Goal: Transaction & Acquisition: Purchase product/service

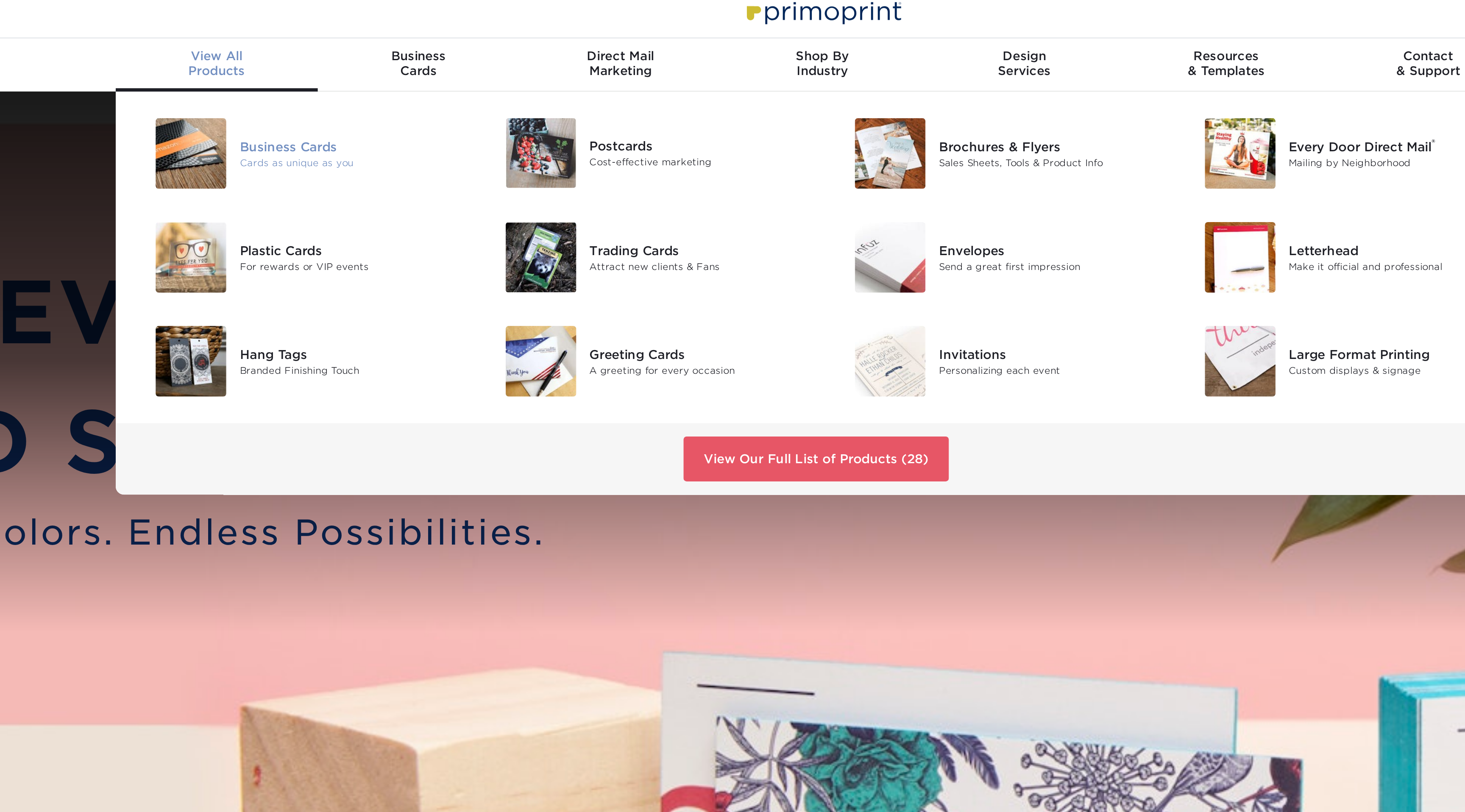
click at [447, 87] on div "Cards as unique as you" at bounding box center [492, 90] width 113 height 7
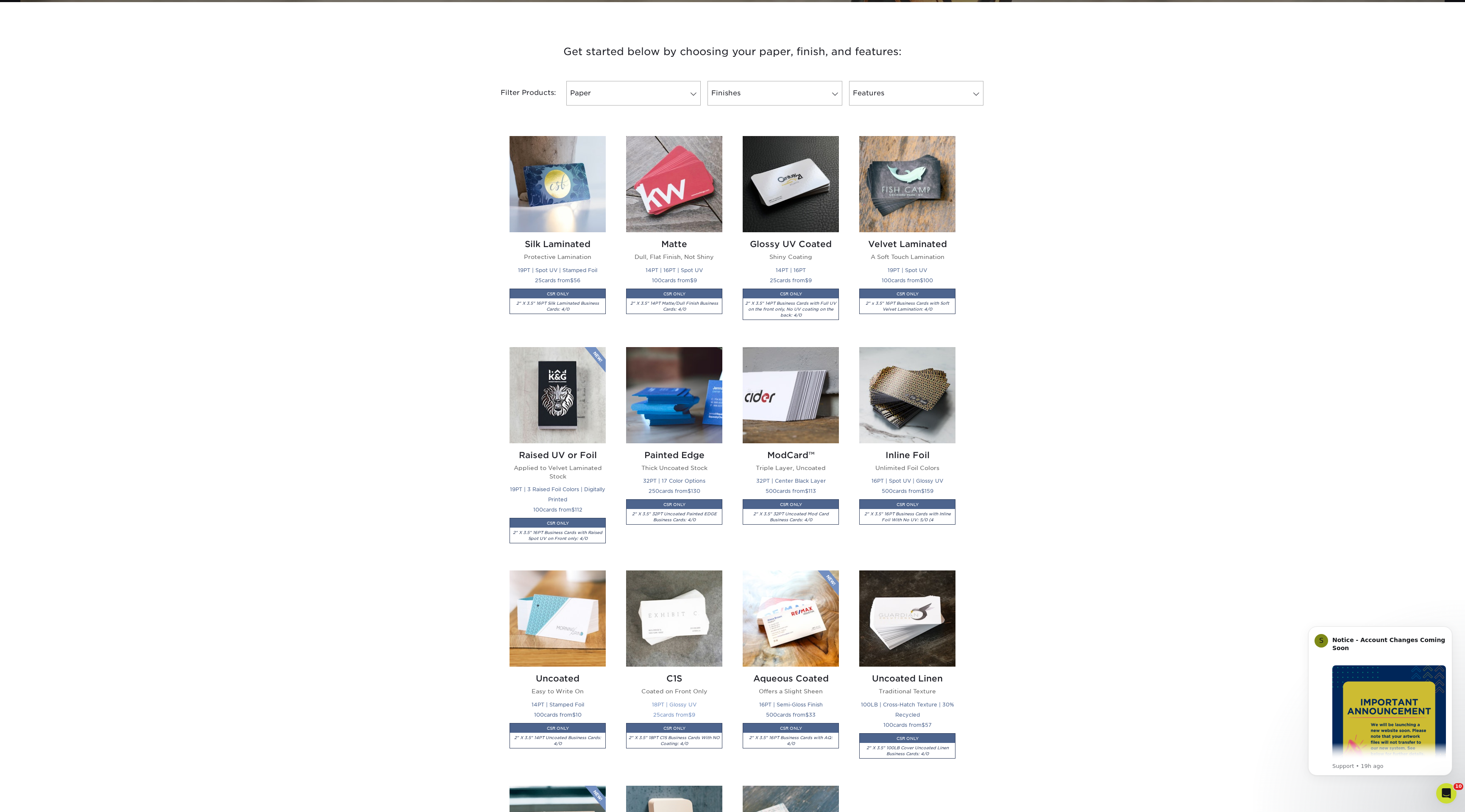
scroll to position [289, 0]
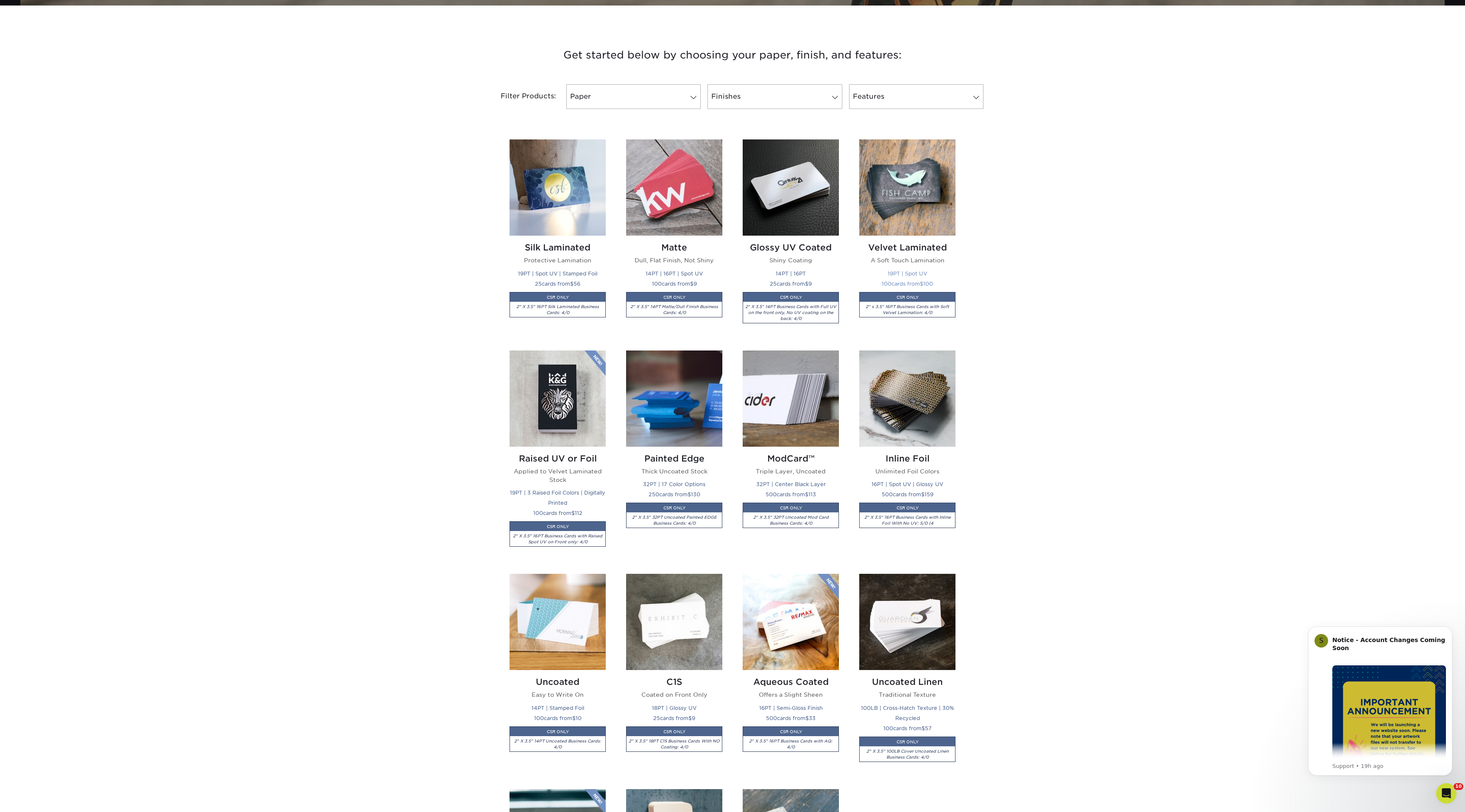
click at [915, 174] on img at bounding box center [907, 187] width 97 height 97
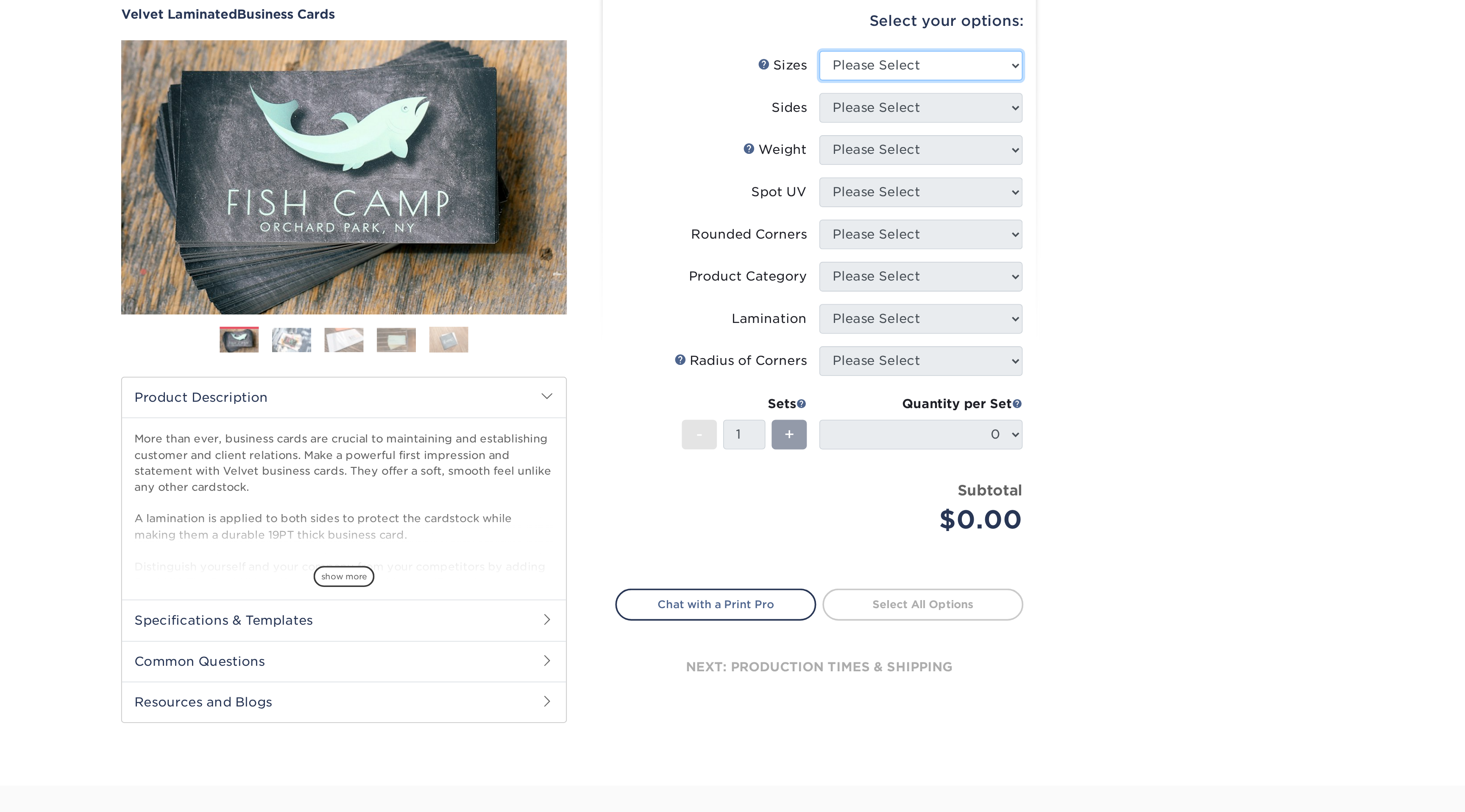
click at [934, 116] on select "Please Select 1.5" x 3.5" - Mini 1.75" x 3.5" - Mini 2" x 2" - Square 2" x 3" -…" at bounding box center [918, 116] width 110 height 16
select select "2.00x3.50"
click at [863, 109] on select "Please Select 1.5" x 3.5" - Mini 1.75" x 3.5" - Mini 2" x 2" - Square 2" x 3" -…" at bounding box center [918, 116] width 110 height 16
click at [914, 141] on select "Please Select Print Both Sides Print Front Only" at bounding box center [918, 139] width 110 height 16
select select "13abbda7-1d64-4f25-8bb2-c179b224825d"
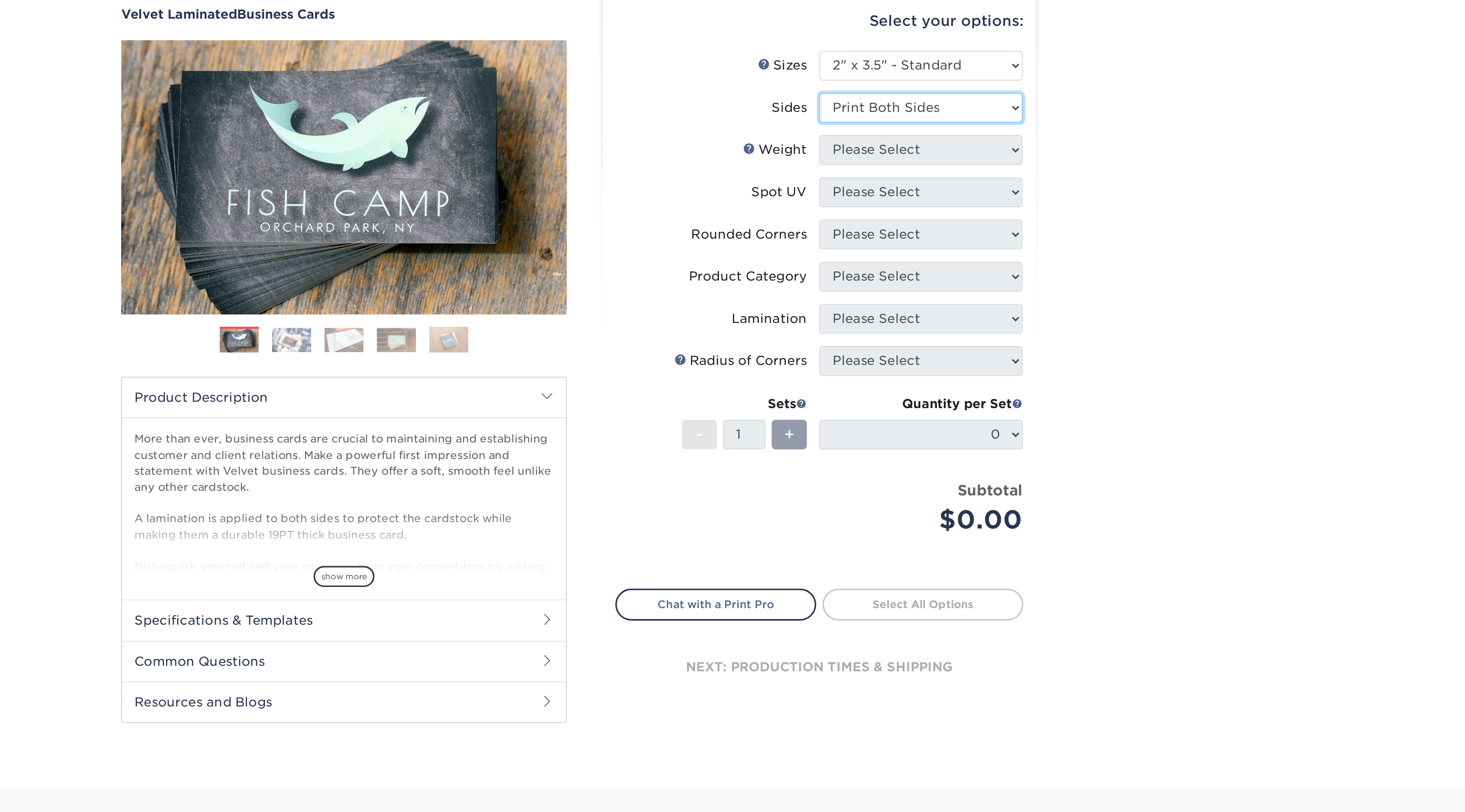
click at [863, 132] on select "Please Select Print Both Sides Print Front Only" at bounding box center [918, 139] width 110 height 16
click at [912, 162] on select "Please Select 16PT" at bounding box center [918, 162] width 110 height 16
select select "16PT"
click at [863, 154] on select "Please Select 16PT" at bounding box center [918, 162] width 110 height 16
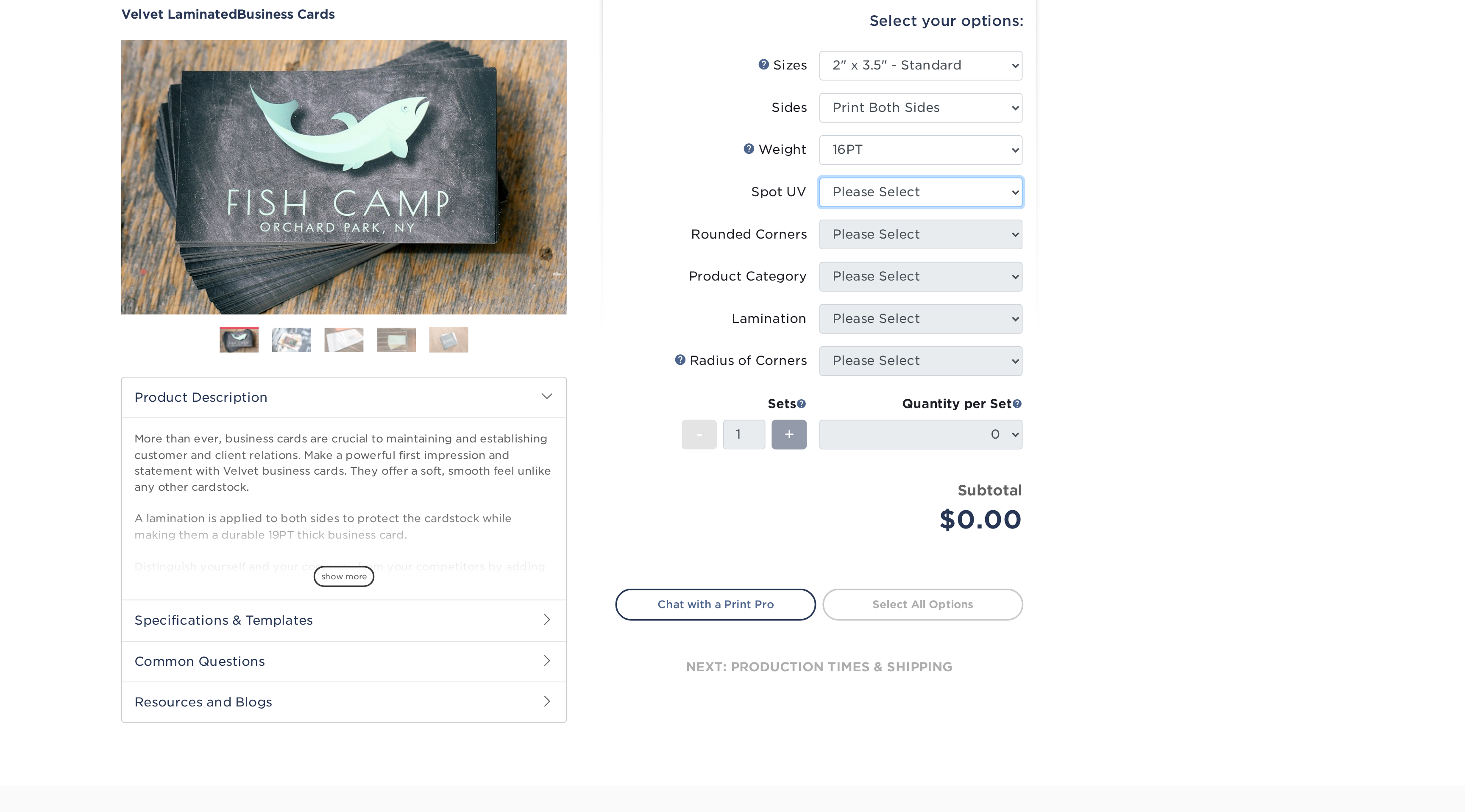
click at [897, 190] on select "Please Select No Spot UV Front and Back (Both Sides) Front Only Back Only" at bounding box center [918, 185] width 110 height 16
select select "3"
click at [863, 177] on select "Please Select No Spot UV Front and Back (Both Sides) Front Only Back Only" at bounding box center [918, 185] width 110 height 16
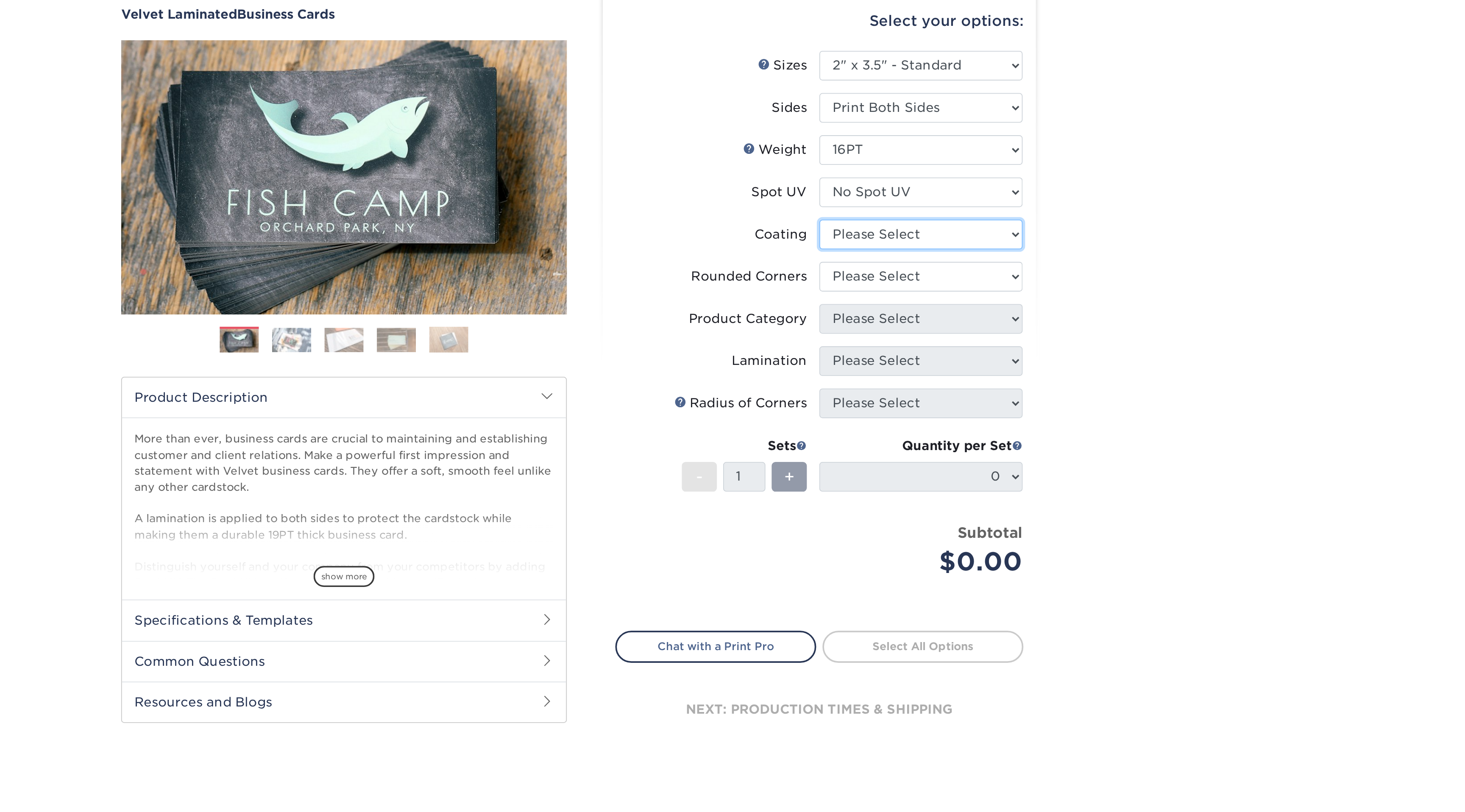
click at [900, 208] on select at bounding box center [918, 208] width 110 height 16
select select "3e7618de-abca-4bda-9f97-8b9129e913d8"
click at [863, 200] on select at bounding box center [918, 208] width 110 height 16
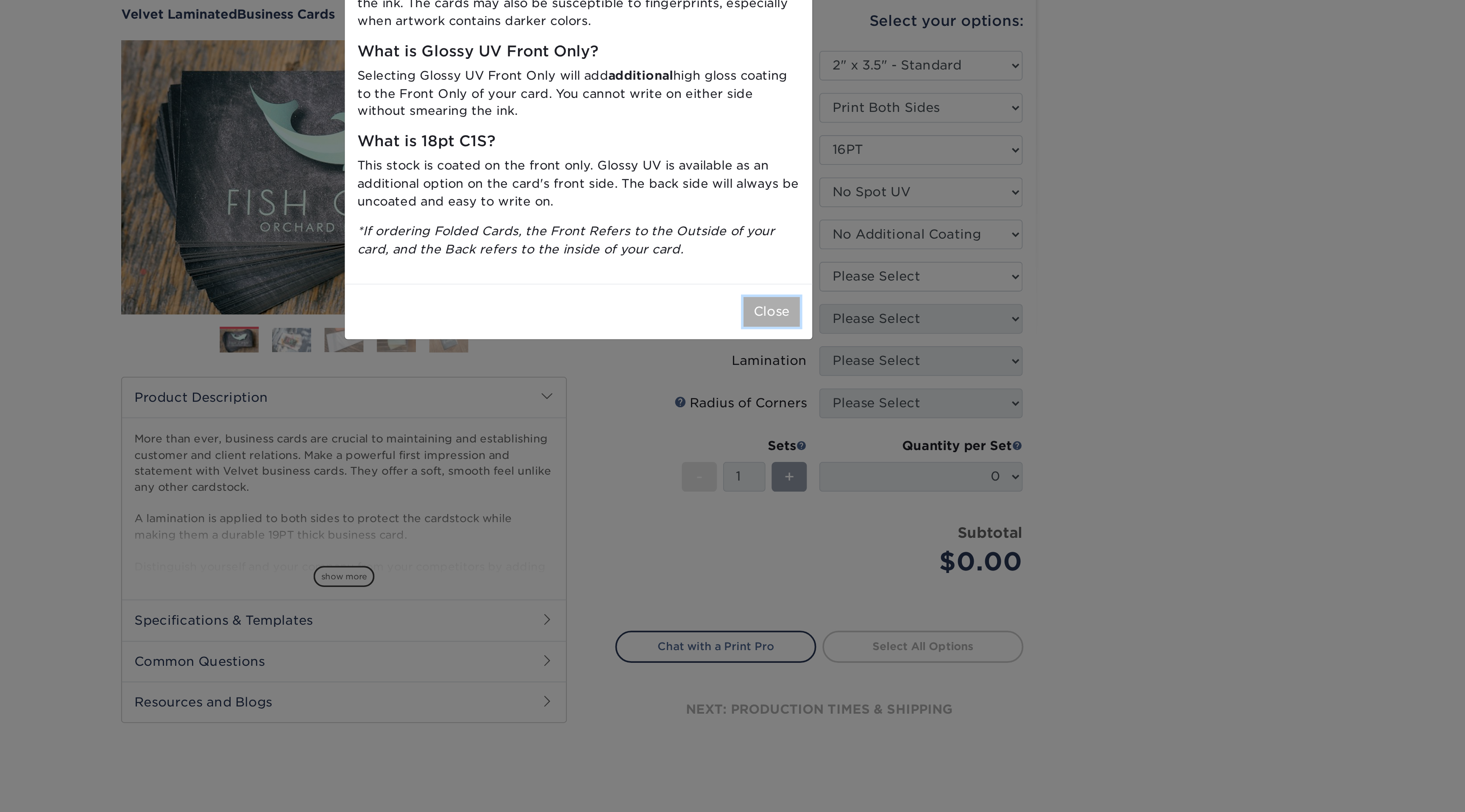
click at [845, 249] on button "Close" at bounding box center [837, 249] width 30 height 16
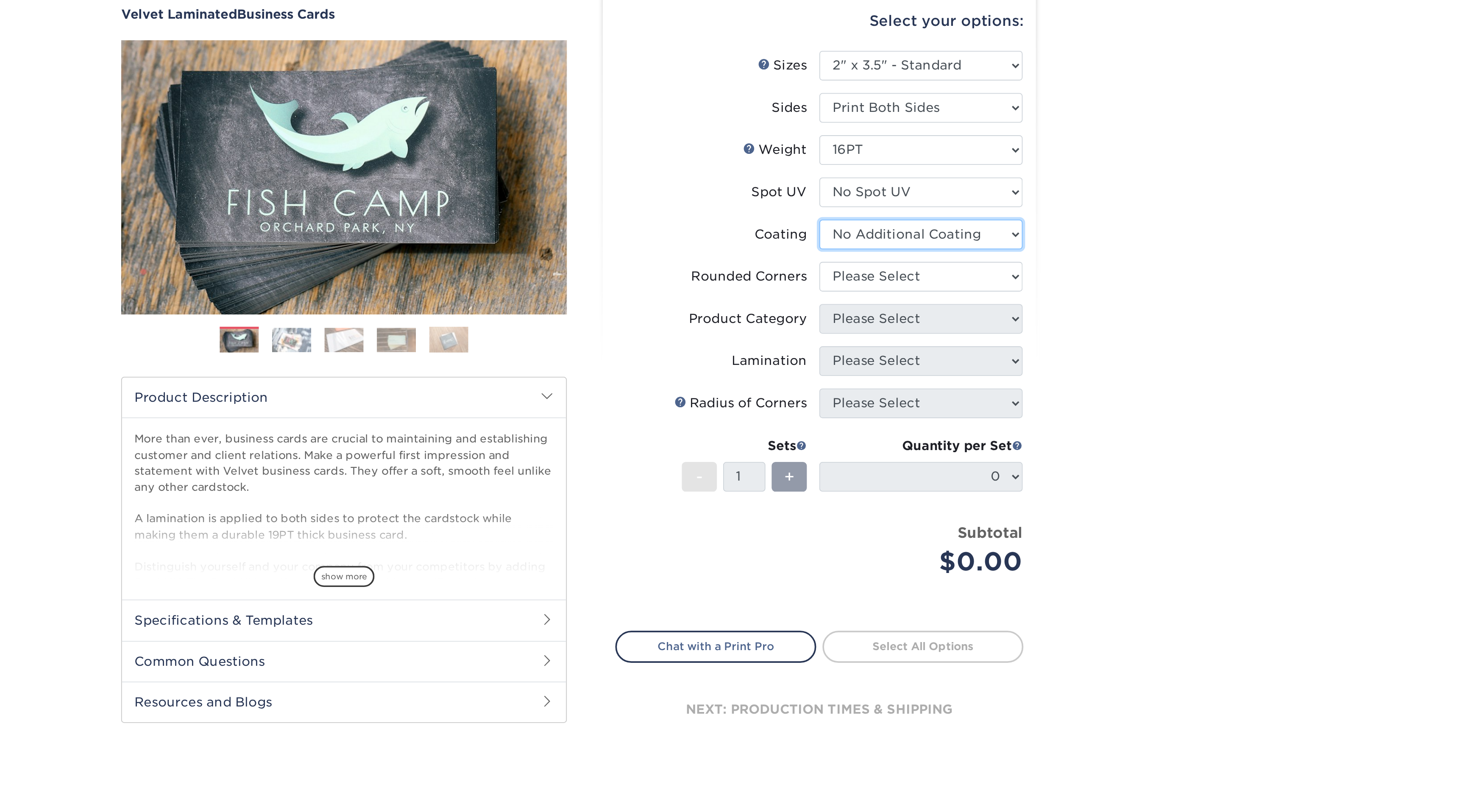
click at [893, 210] on select at bounding box center [918, 208] width 110 height 16
click at [863, 200] on select at bounding box center [918, 208] width 110 height 16
click at [893, 230] on select "Please Select Yes - Round 2 Corners Yes - Round 4 Corners No" at bounding box center [918, 230] width 110 height 16
select select "0"
click at [863, 223] on select "Please Select Yes - Round 2 Corners Yes - Round 4 Corners No" at bounding box center [918, 230] width 110 height 16
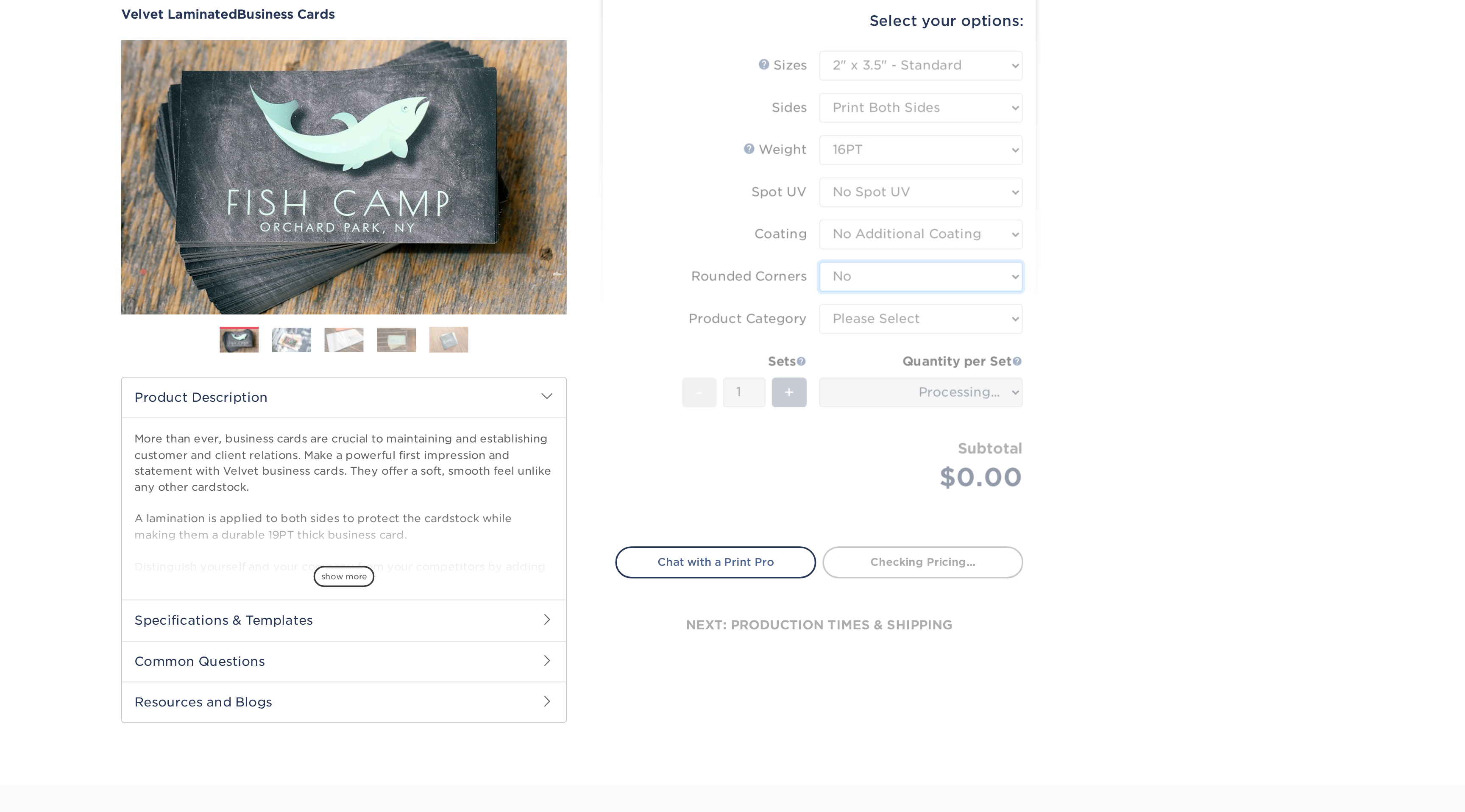
type input "e10fbe35-2ed2-4f12-83cf-243d3d8b8135"
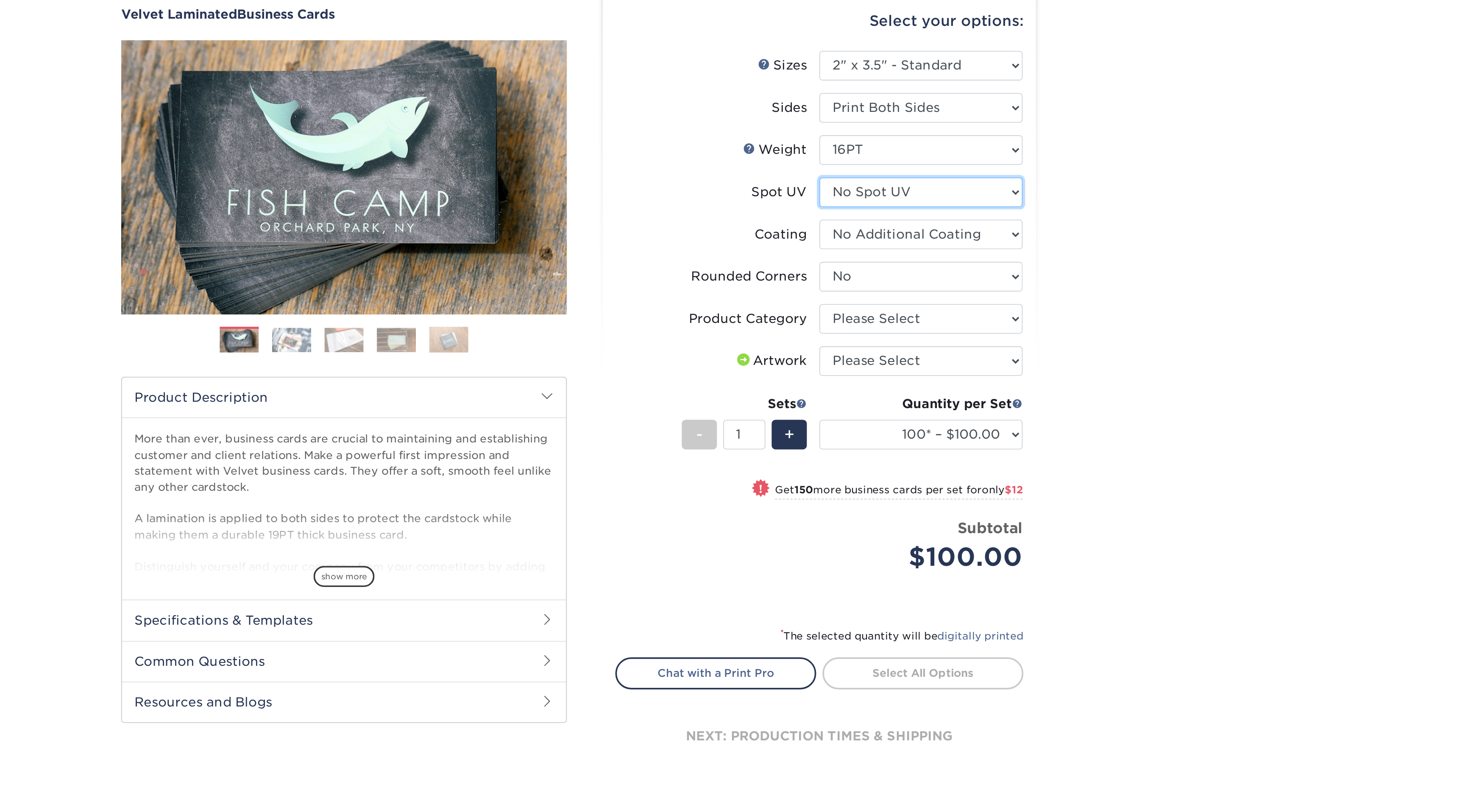
click at [900, 189] on select "Please Select No Spot UV Front and Back (Both Sides) Front Only Back Only" at bounding box center [918, 185] width 110 height 16
select select "1"
click at [863, 177] on select "Please Select No Spot UV Front and Back (Both Sides) Front Only Back Only" at bounding box center [918, 185] width 110 height 16
select select "-1"
select select
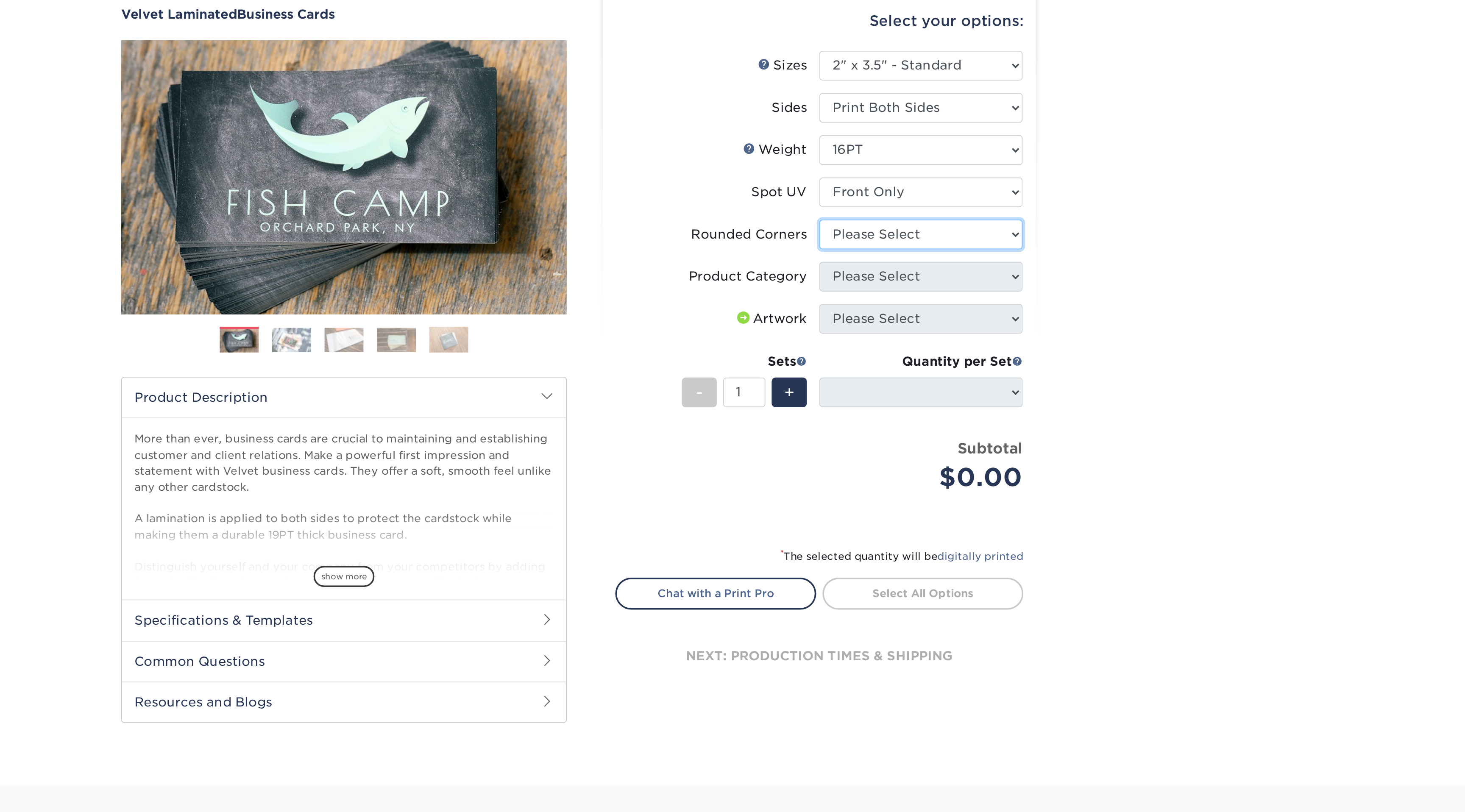
click at [898, 210] on select "Please Select Yes - Round 2 Corners Yes - Round 4 Corners No" at bounding box center [918, 208] width 110 height 16
select select "0"
click at [863, 200] on select "Please Select Yes - Round 2 Corners Yes - Round 4 Corners No" at bounding box center [918, 208] width 110 height 16
select select "-1"
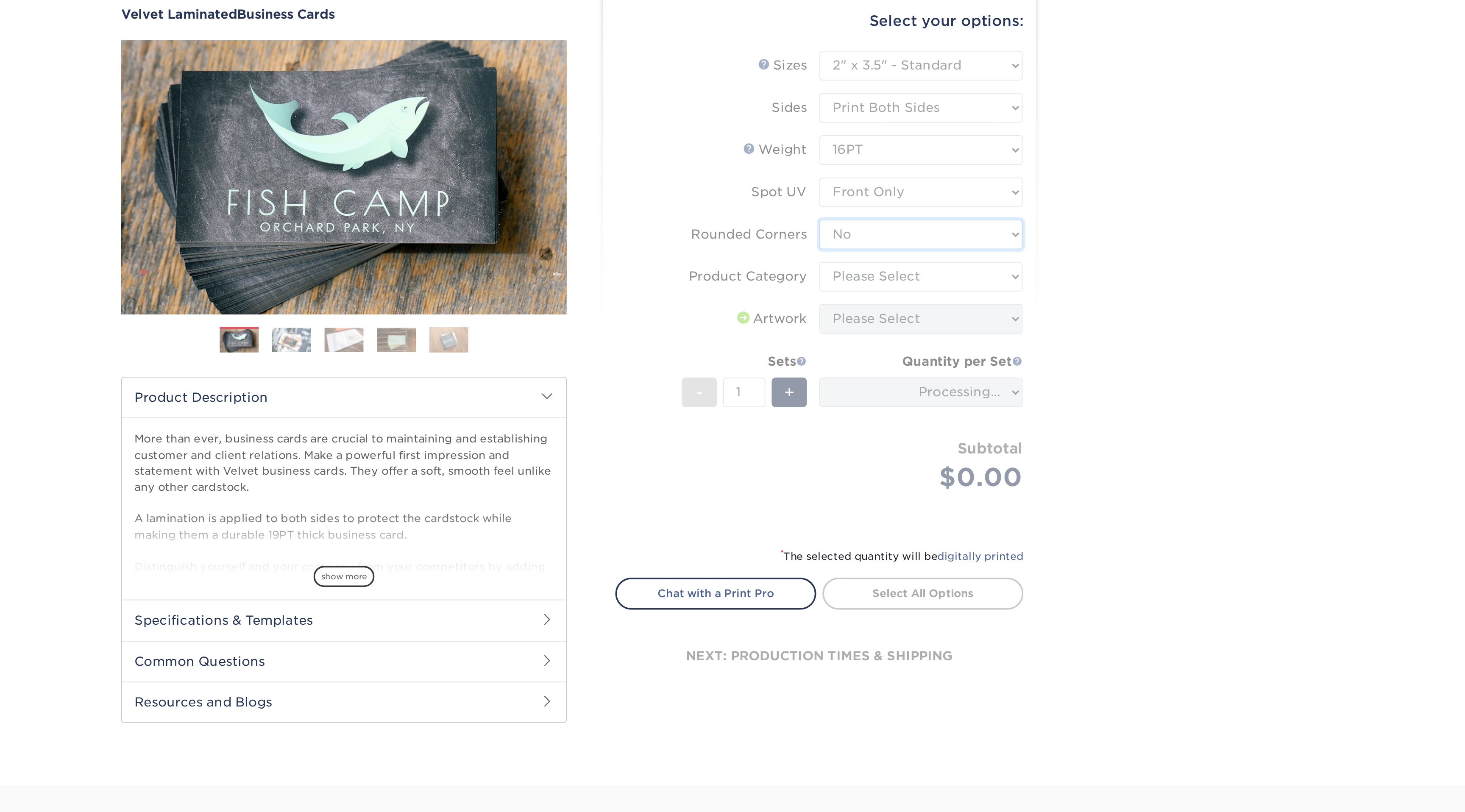
type input "87593507-ad05-48bc-869e-44c519ef40b3"
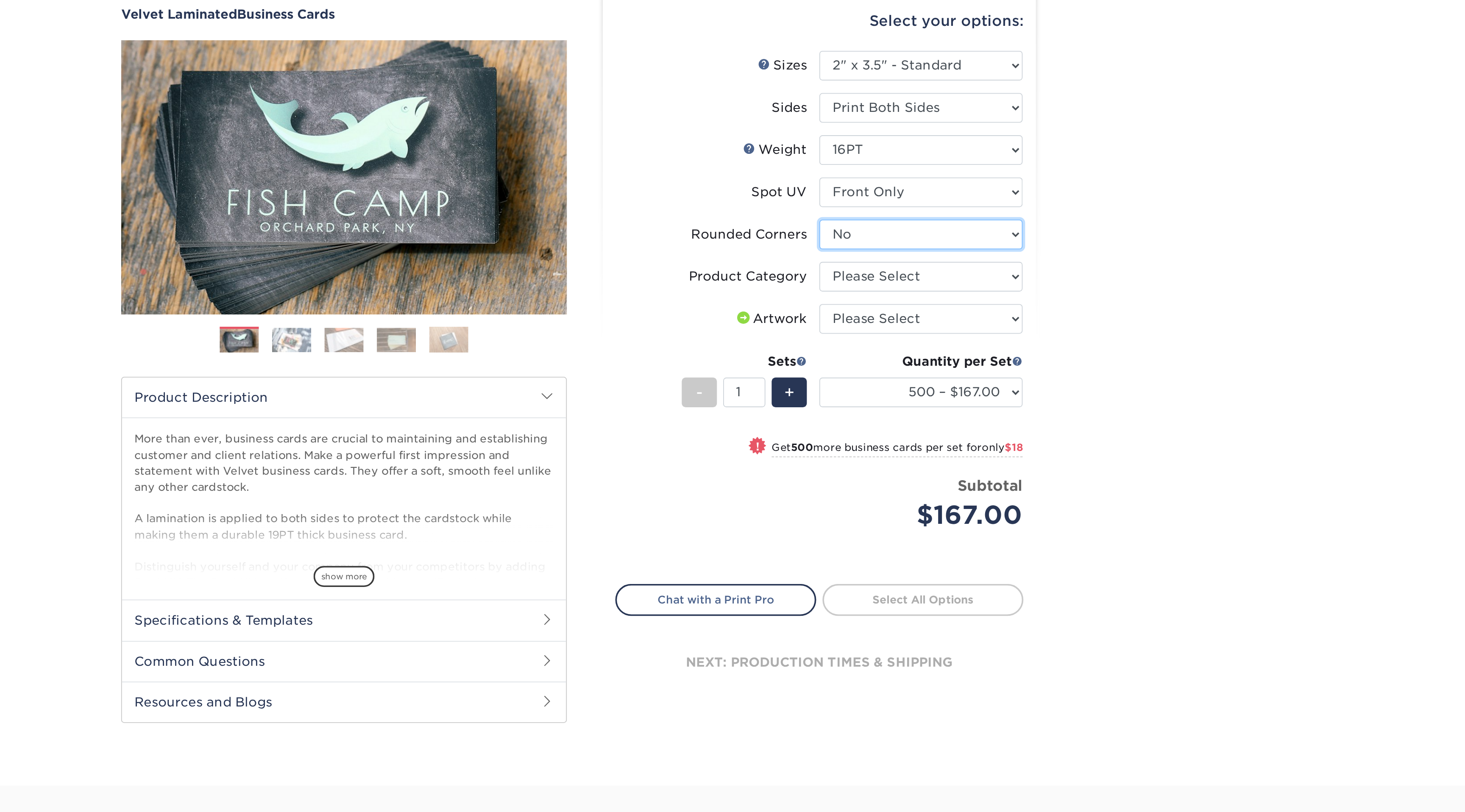
click at [907, 209] on select "Please Select Yes - Round 2 Corners Yes - Round 4 Corners No" at bounding box center [918, 208] width 110 height 16
select select "76a3b848-63b4-4449-aad1-d9e81d5a60f5"
click at [863, 200] on select "Please Select Yes - Round 2 Corners Yes - Round 4 Corners No" at bounding box center [918, 208] width 110 height 16
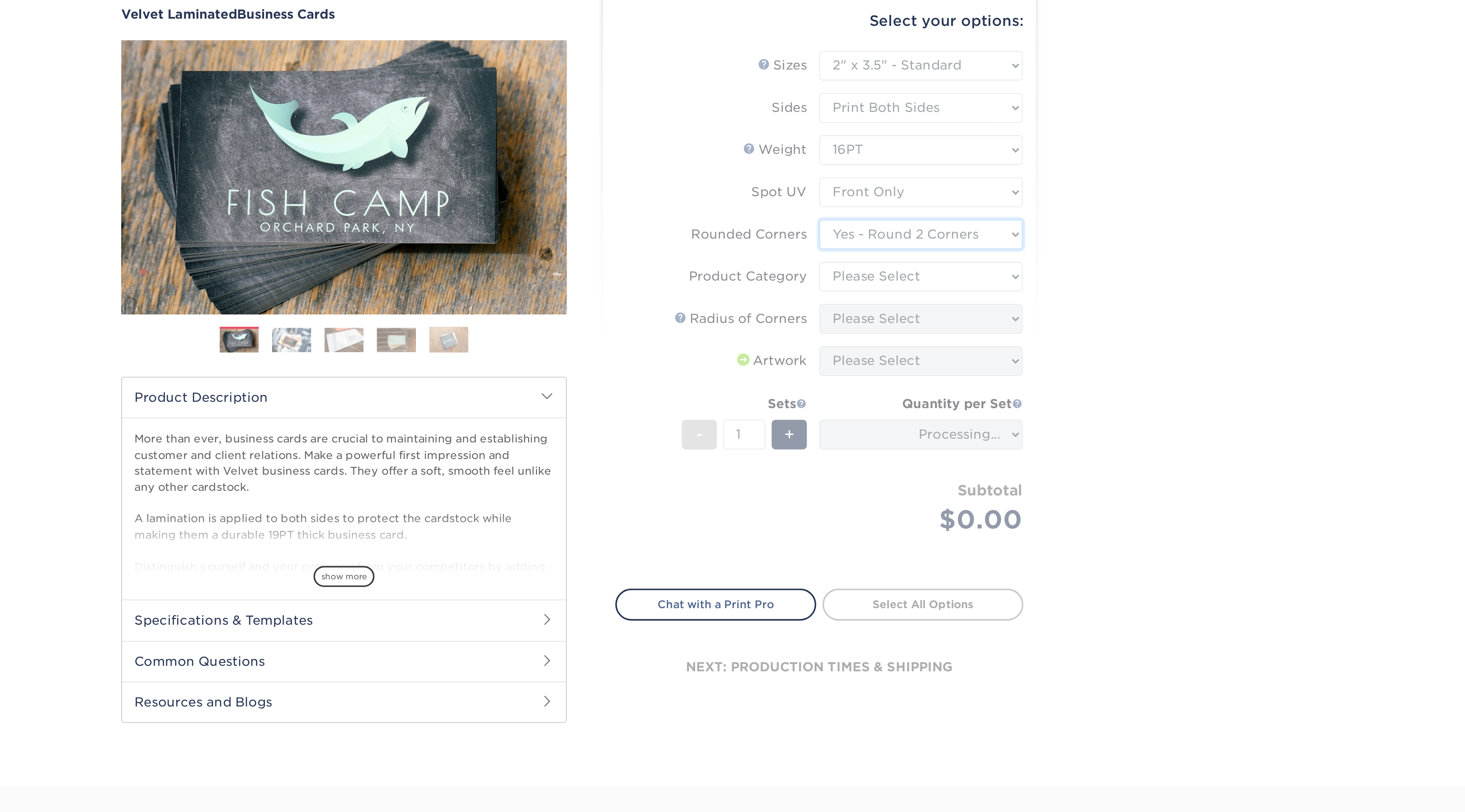
type input "e899b2b1-0233-4742-900d-b99462232f95"
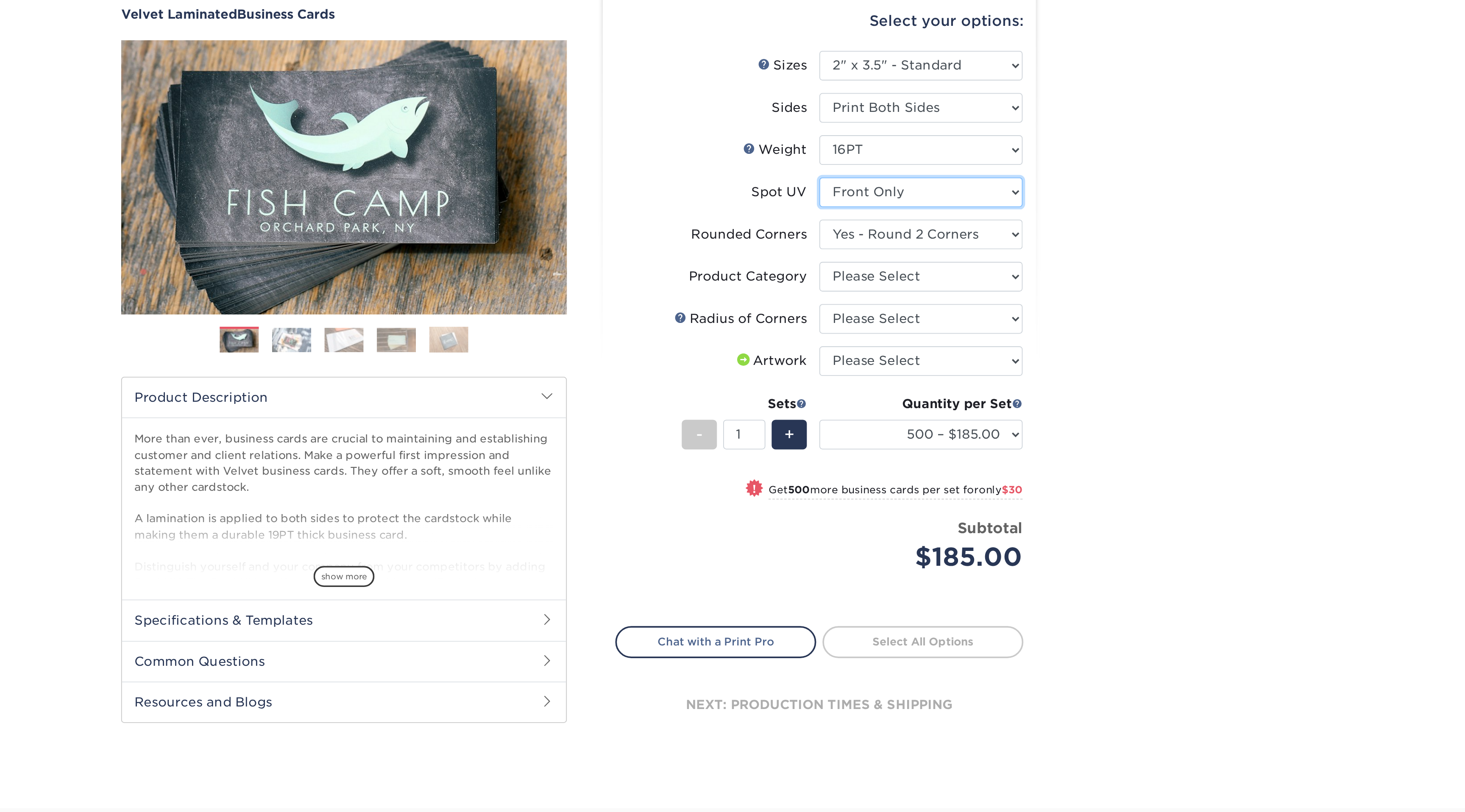
click at [956, 186] on select "Please Select No Spot UV Front and Back (Both Sides) Front Only Back Only" at bounding box center [918, 185] width 110 height 16
select select "0"
click at [863, 177] on select "Please Select No Spot UV Front and Back (Both Sides) Front Only Back Only" at bounding box center [918, 185] width 110 height 16
select select "-1"
select select
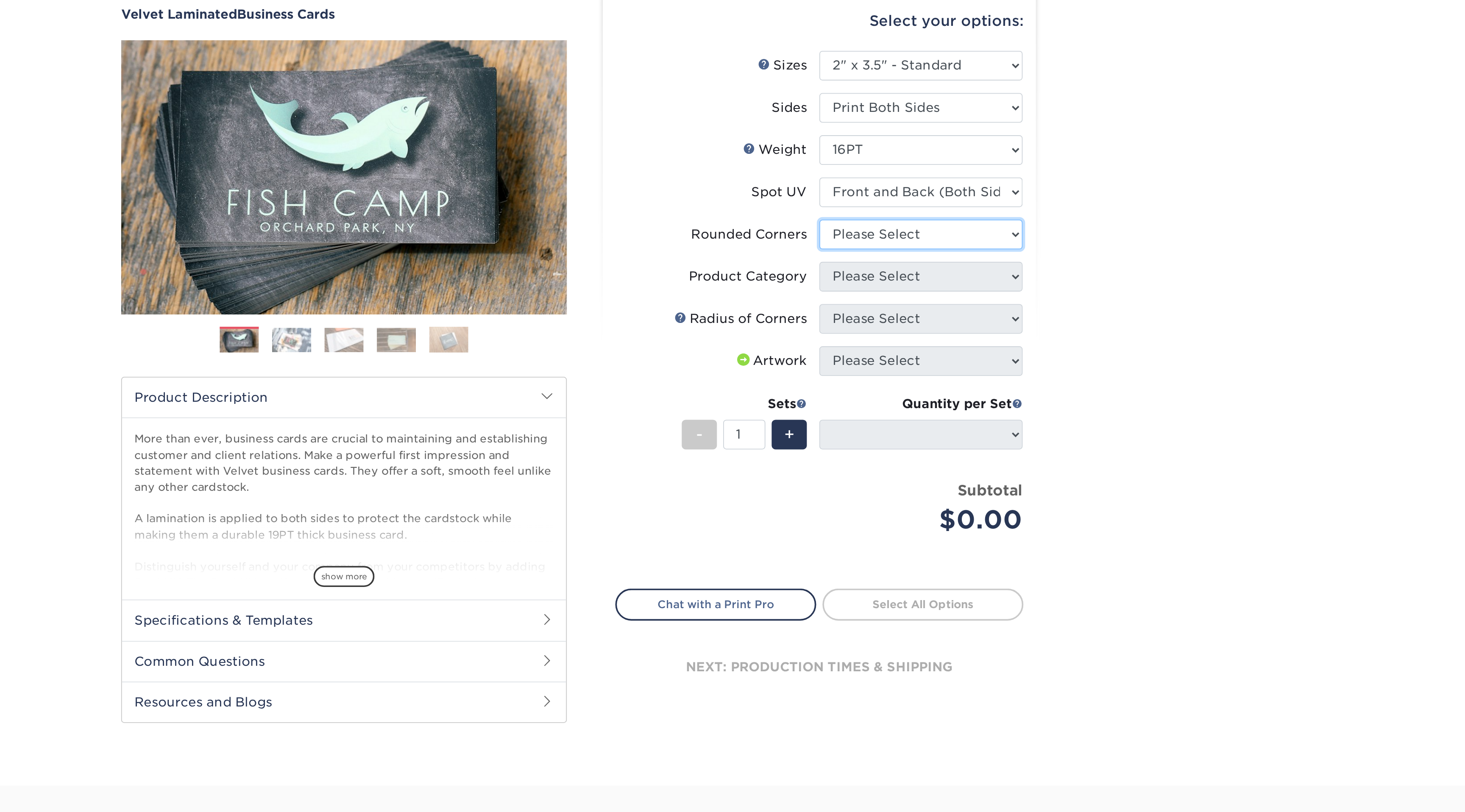
click at [908, 205] on select "Please Select Yes - Round 2 Corners Yes - Round 4 Corners No" at bounding box center [918, 208] width 110 height 16
select select "7672df9e-0e0a-464d-8e1f-920c575e4da3"
click at [863, 200] on select "Please Select Yes - Round 2 Corners Yes - Round 4 Corners No" at bounding box center [918, 208] width 110 height 16
select select "-1"
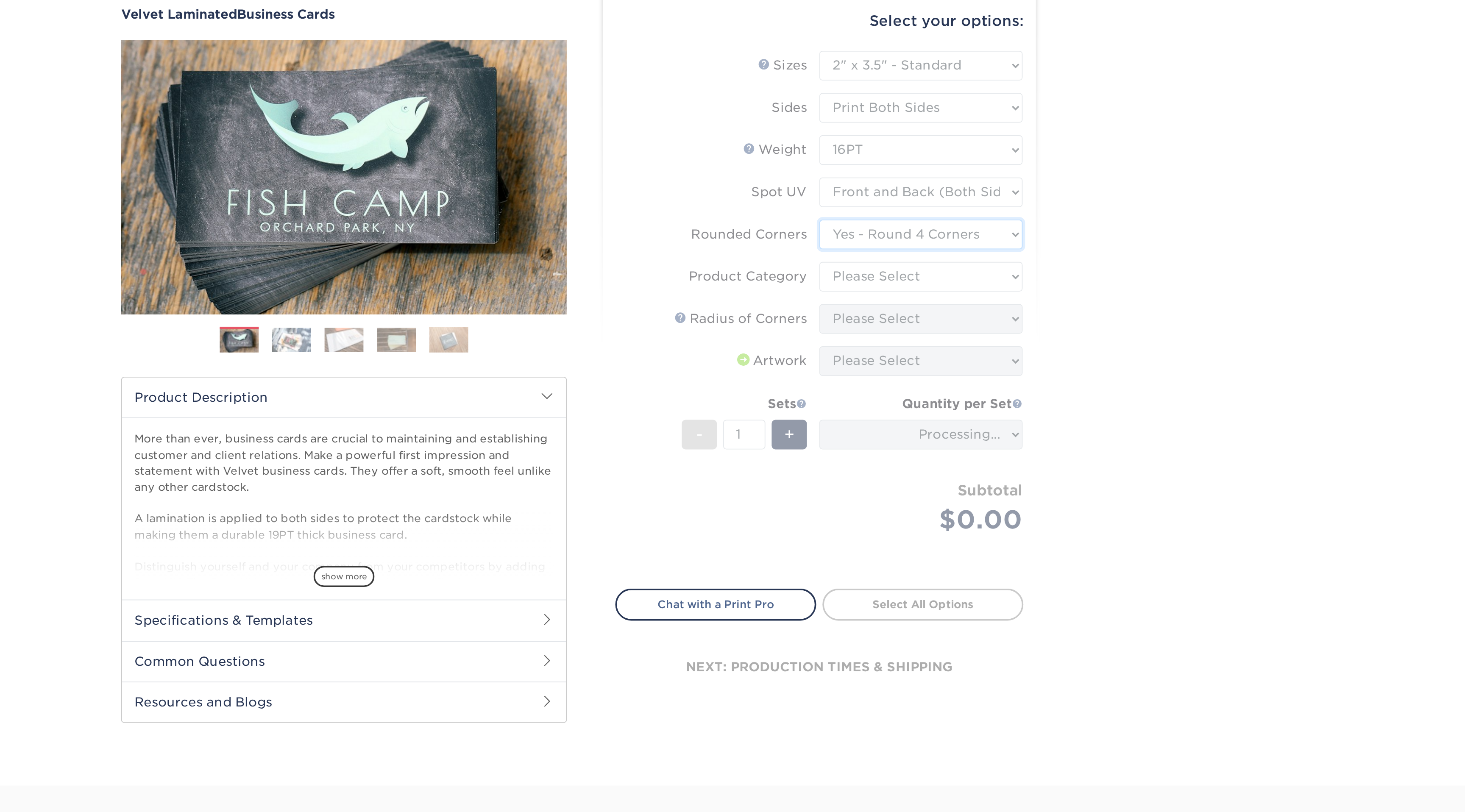
type input "08309eb0-e800-4ac6-8043-55b797f2c0ad"
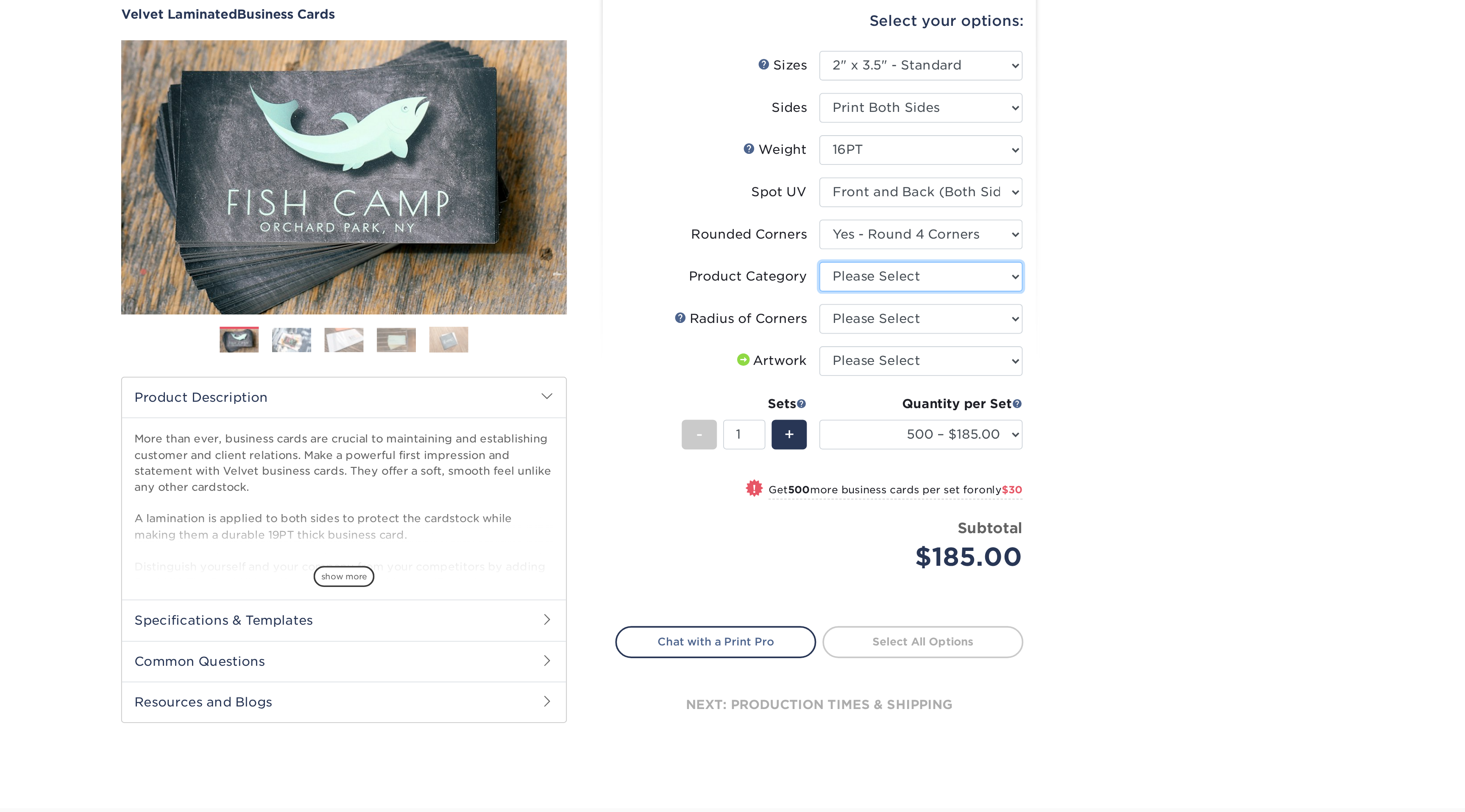
click at [892, 238] on select "Please Select Business Cards" at bounding box center [918, 230] width 110 height 16
select select "3b5148f1-0588-4f88-a218-97bcfdce65c1"
click at [863, 223] on select "Please Select Business Cards" at bounding box center [918, 230] width 110 height 16
click at [889, 255] on select "Please Select Rounded 1/8" Rounded 1/4"" at bounding box center [918, 253] width 110 height 16
select select "589680c7-ee9a-431b-9d12-d7aeb1386a97"
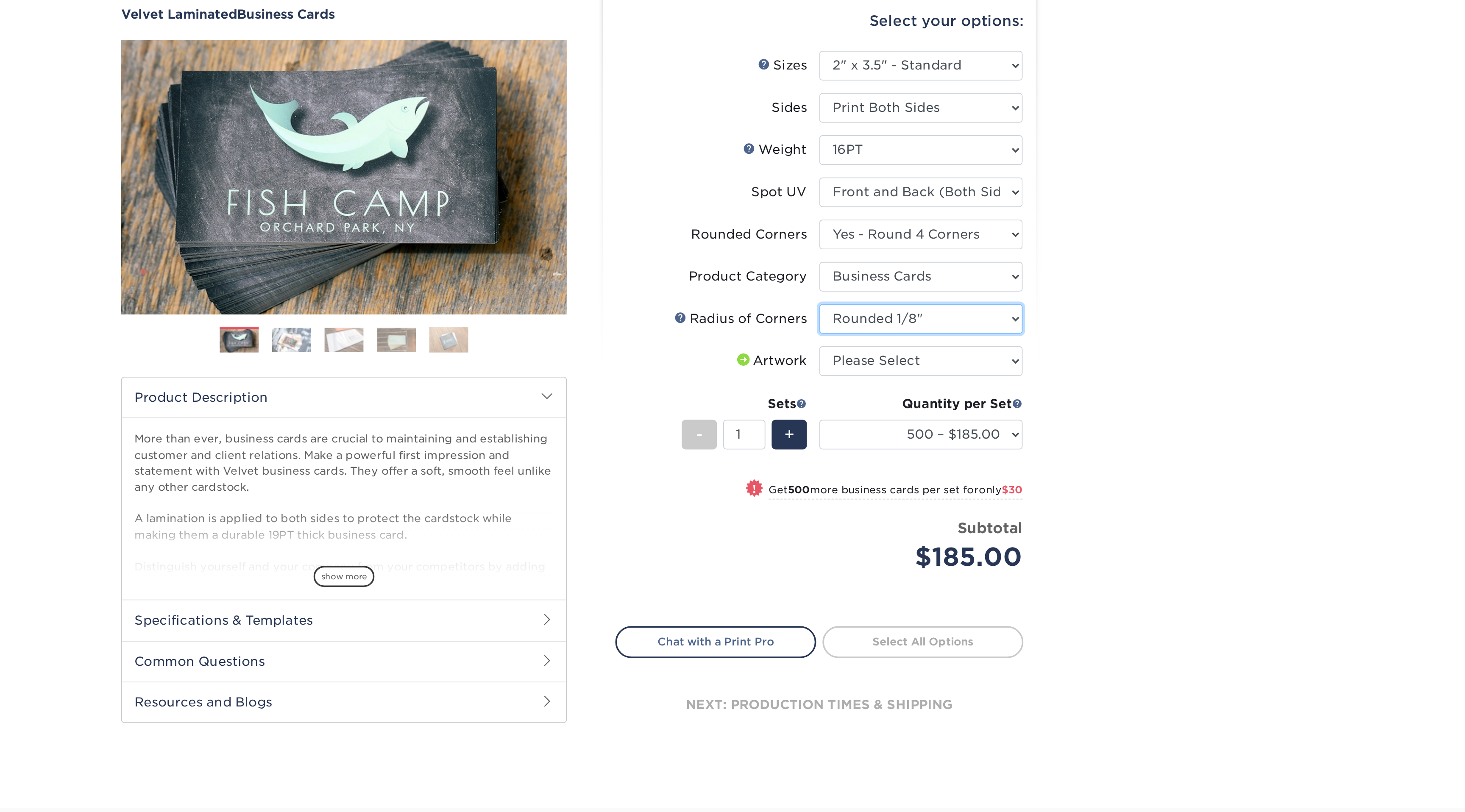
click at [863, 246] on select "Please Select Rounded 1/8" Rounded 1/4"" at bounding box center [918, 253] width 110 height 16
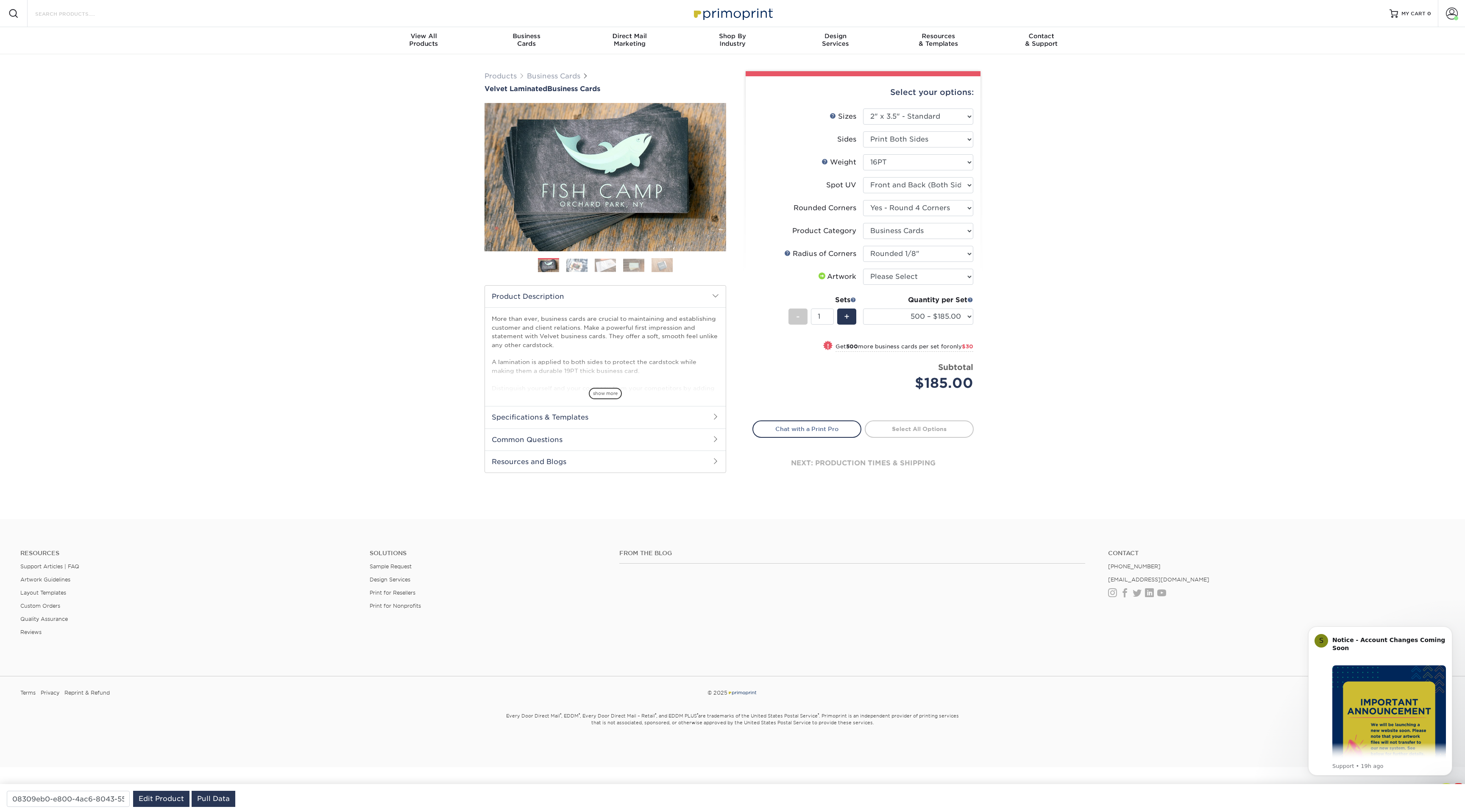
click at [58, 15] on input "Search Products" at bounding box center [75, 13] width 83 height 10
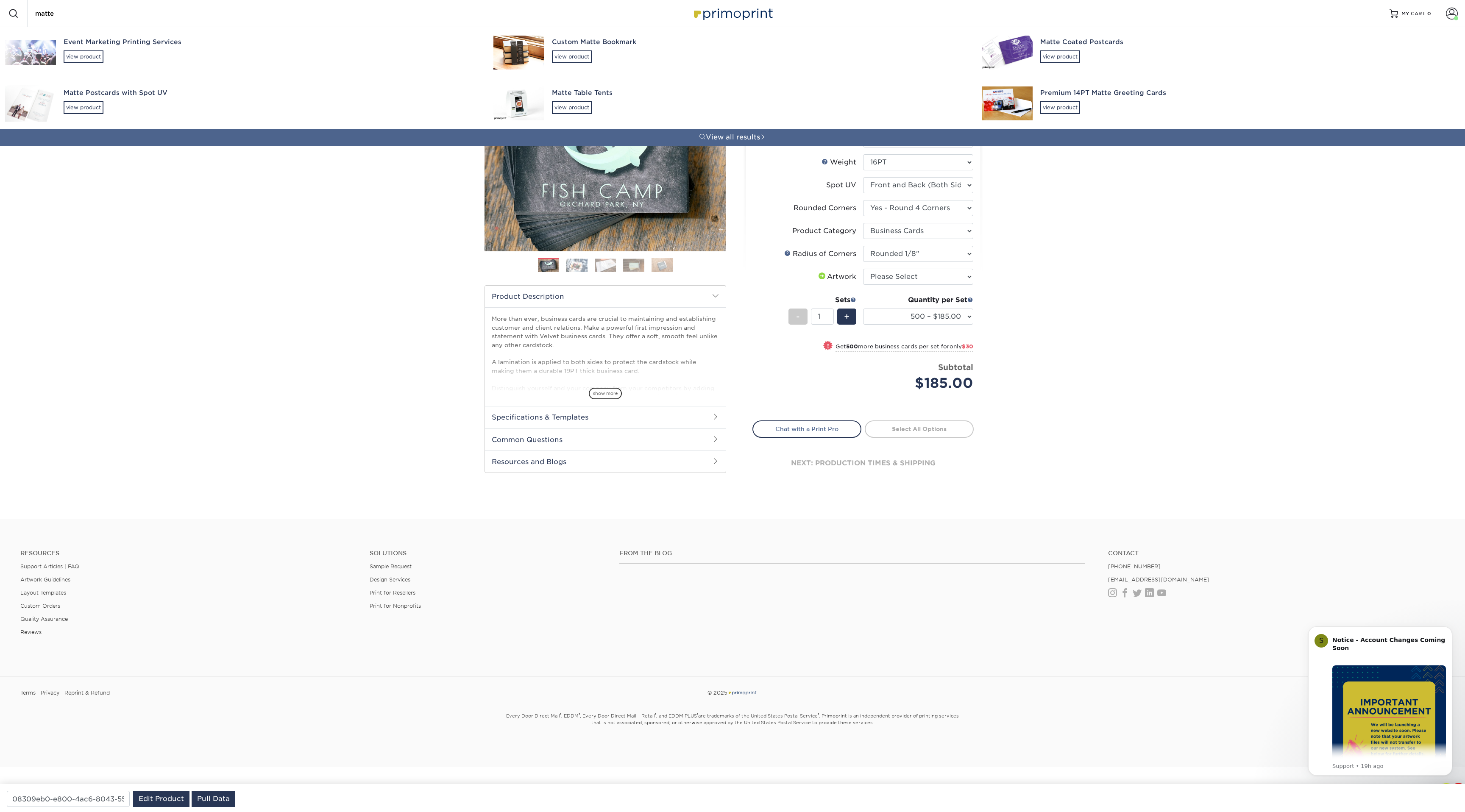
type input "matte"
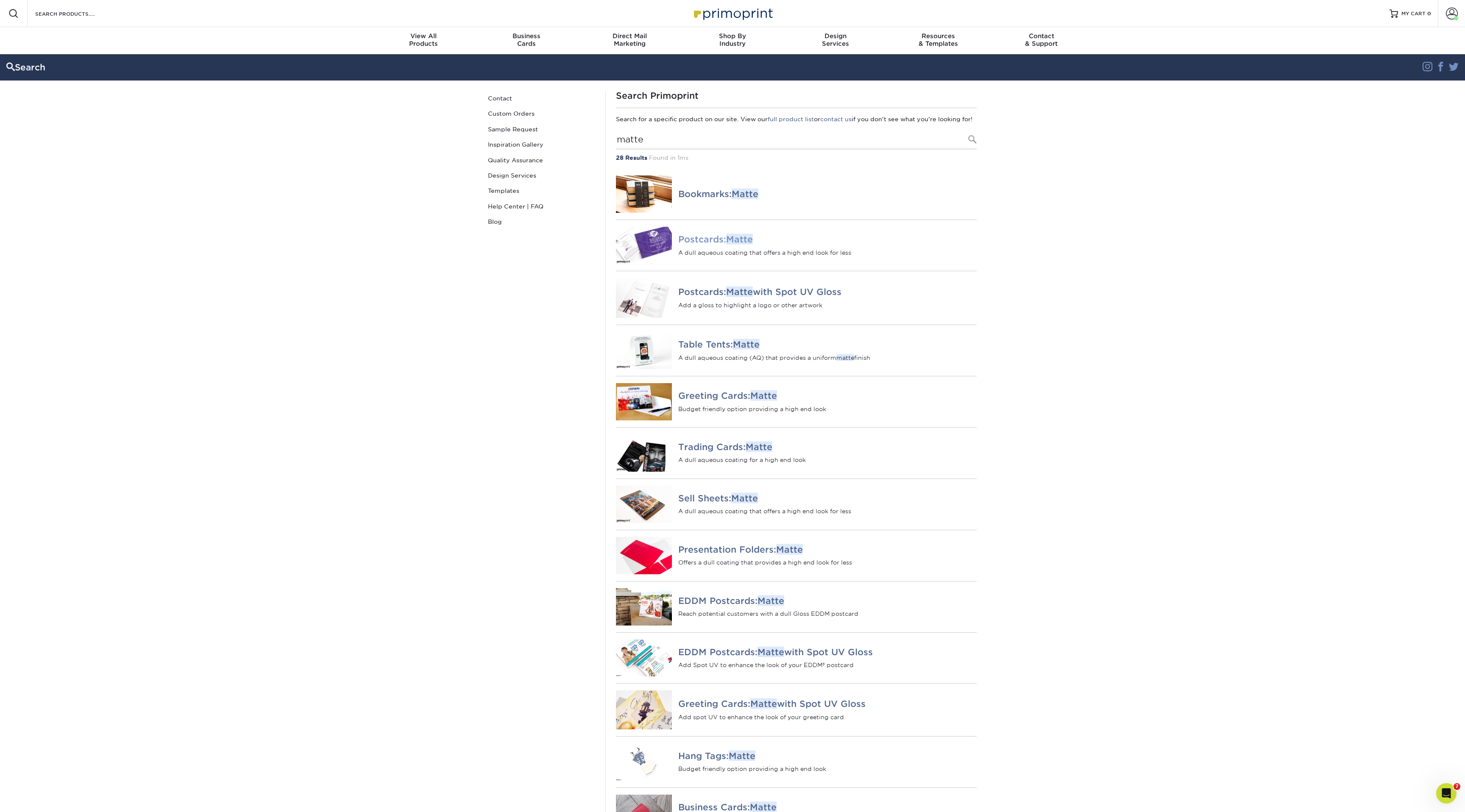
click at [720, 245] on h4 "Postcards: Matte" at bounding box center [827, 239] width 299 height 10
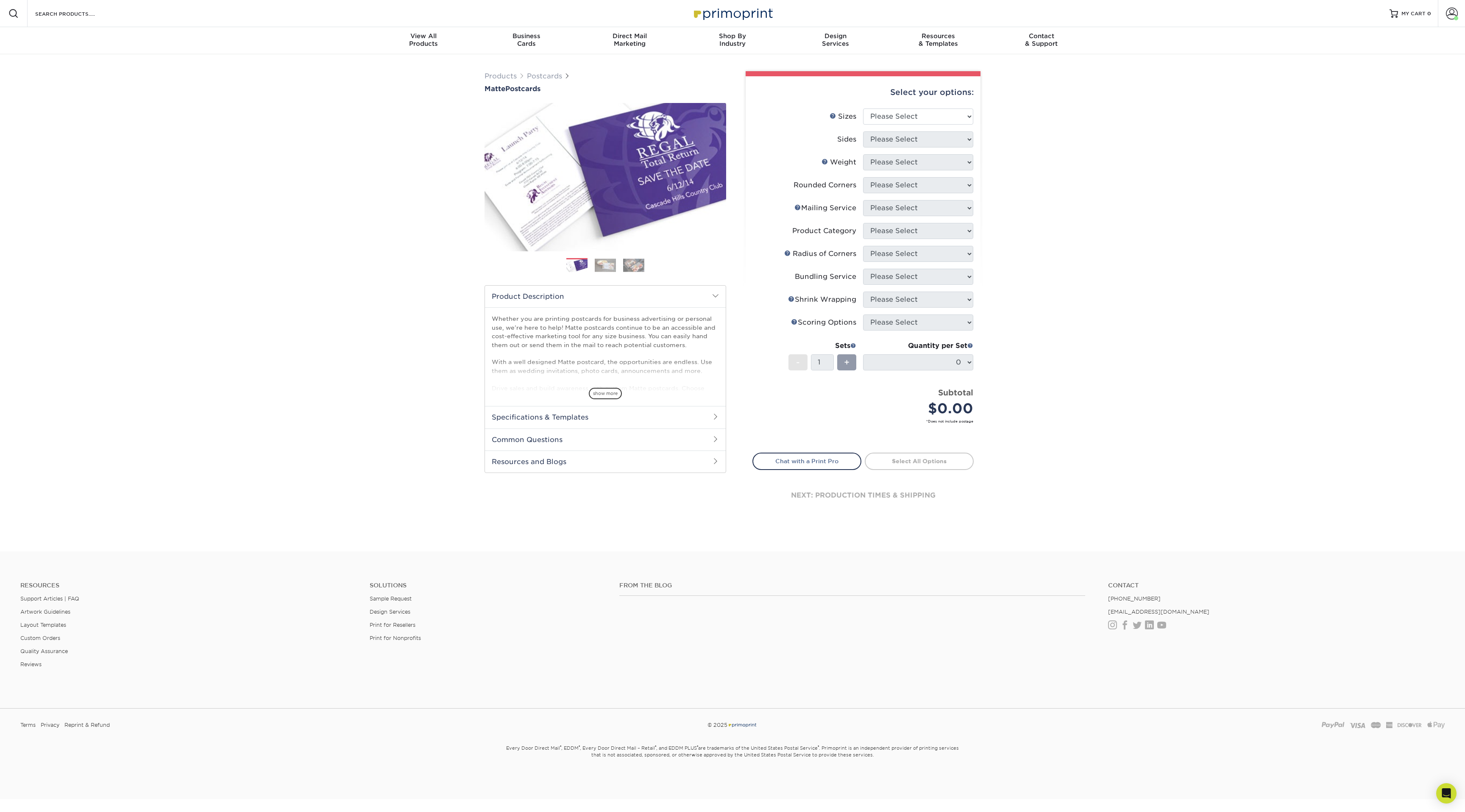
click at [601, 265] on img at bounding box center [605, 265] width 21 height 13
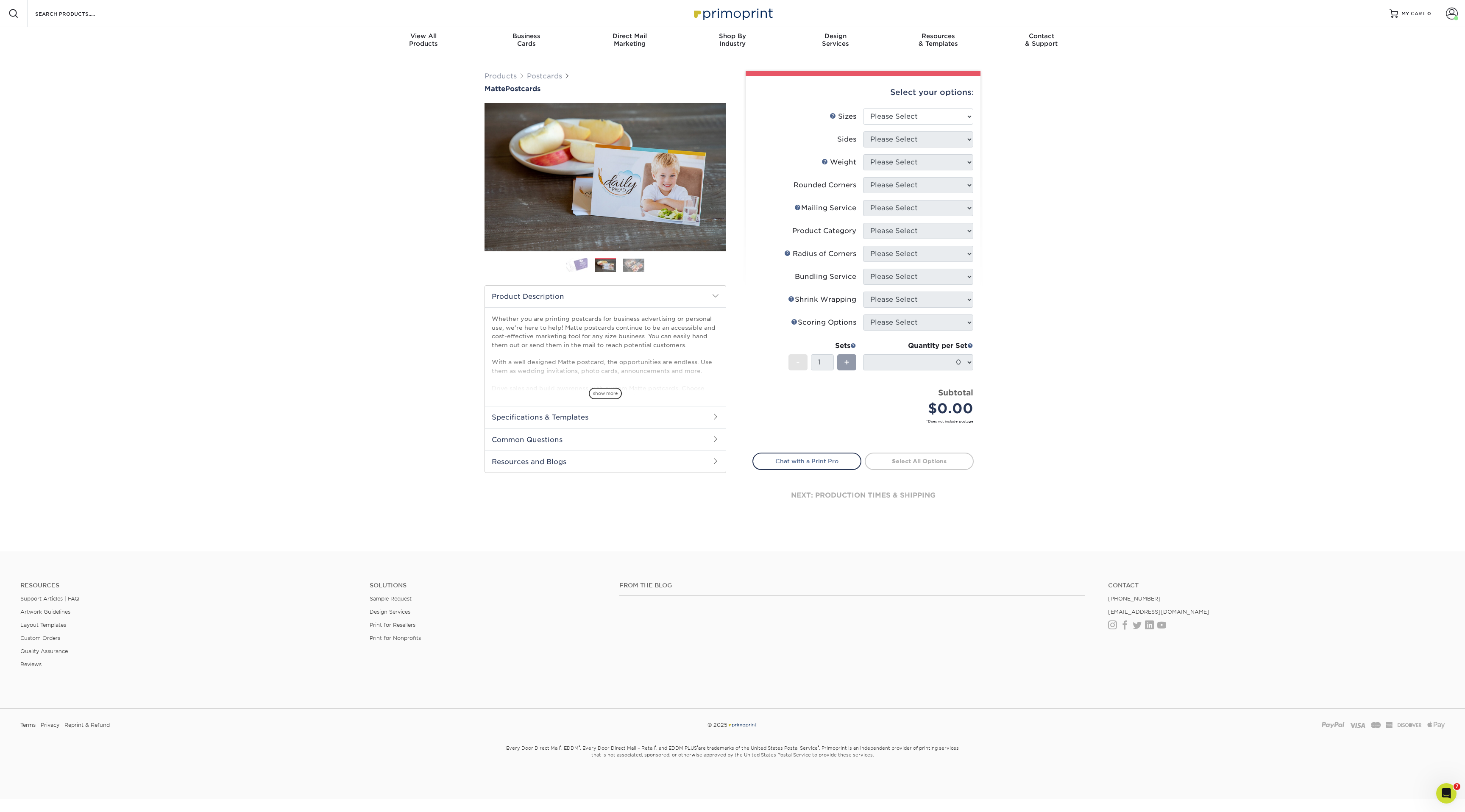
click at [635, 260] on img at bounding box center [634, 265] width 21 height 13
